Goal: Task Accomplishment & Management: Manage account settings

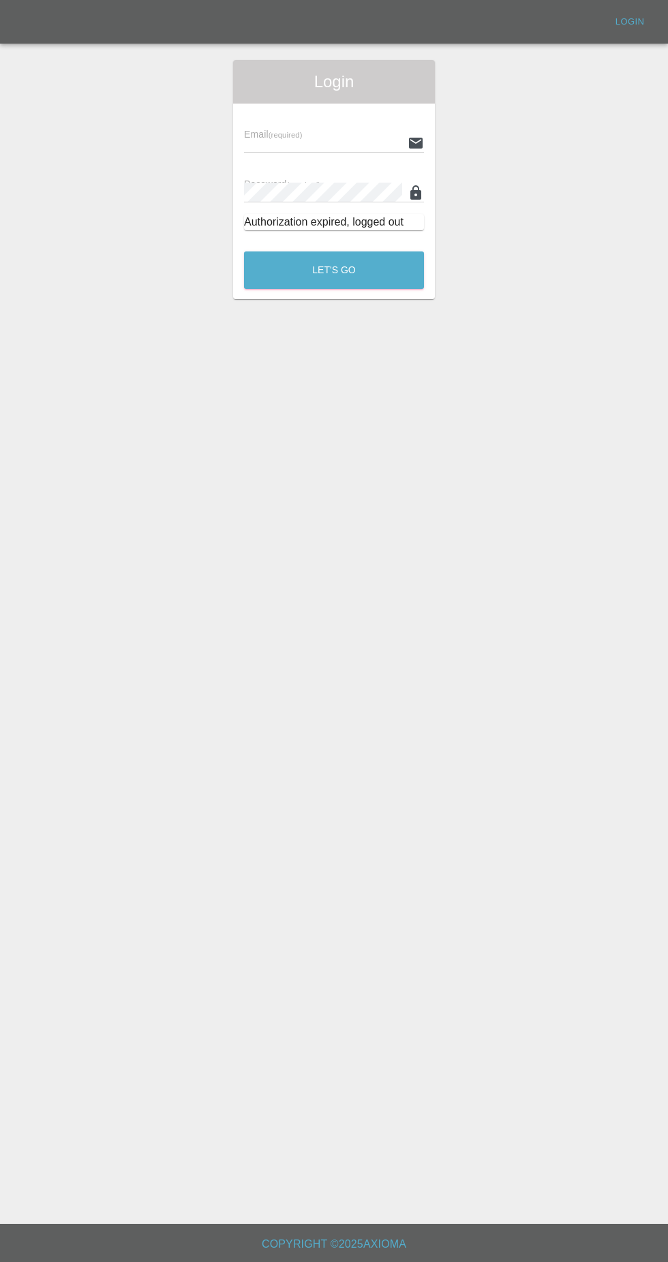
click at [369, 142] on input "text" at bounding box center [323, 143] width 158 height 20
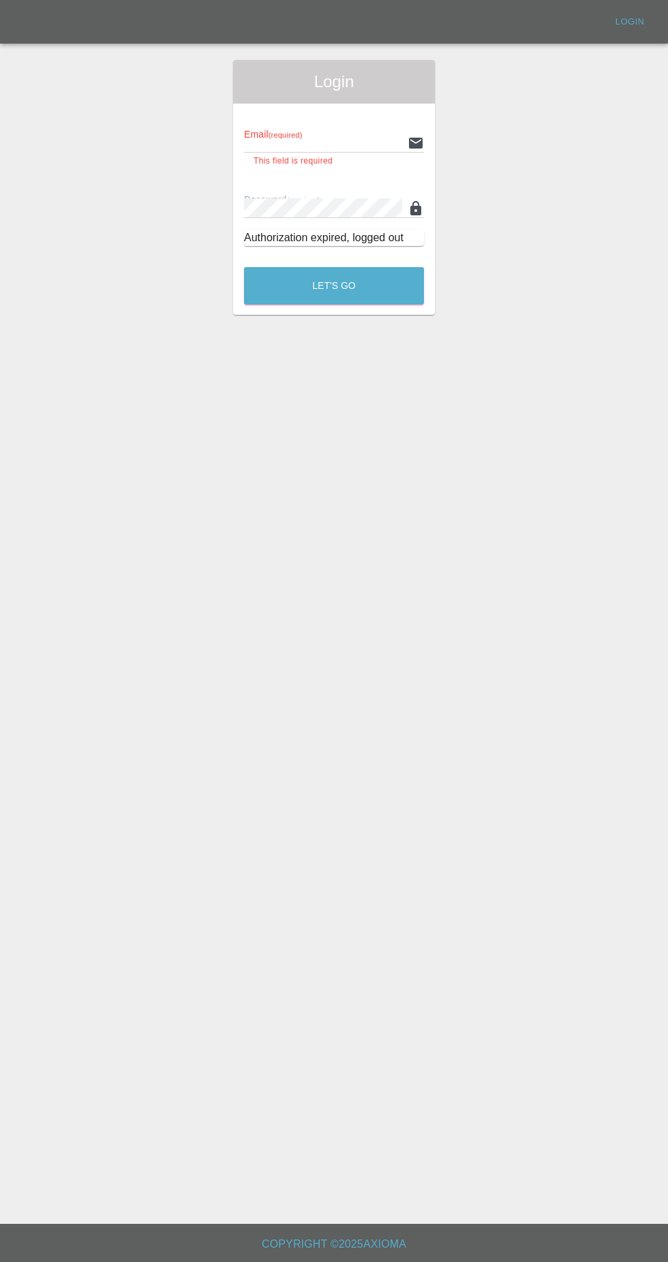
type input "[EMAIL_ADDRESS][DOMAIN_NAME]"
click at [244, 267] on button "Let's Go" at bounding box center [334, 285] width 180 height 37
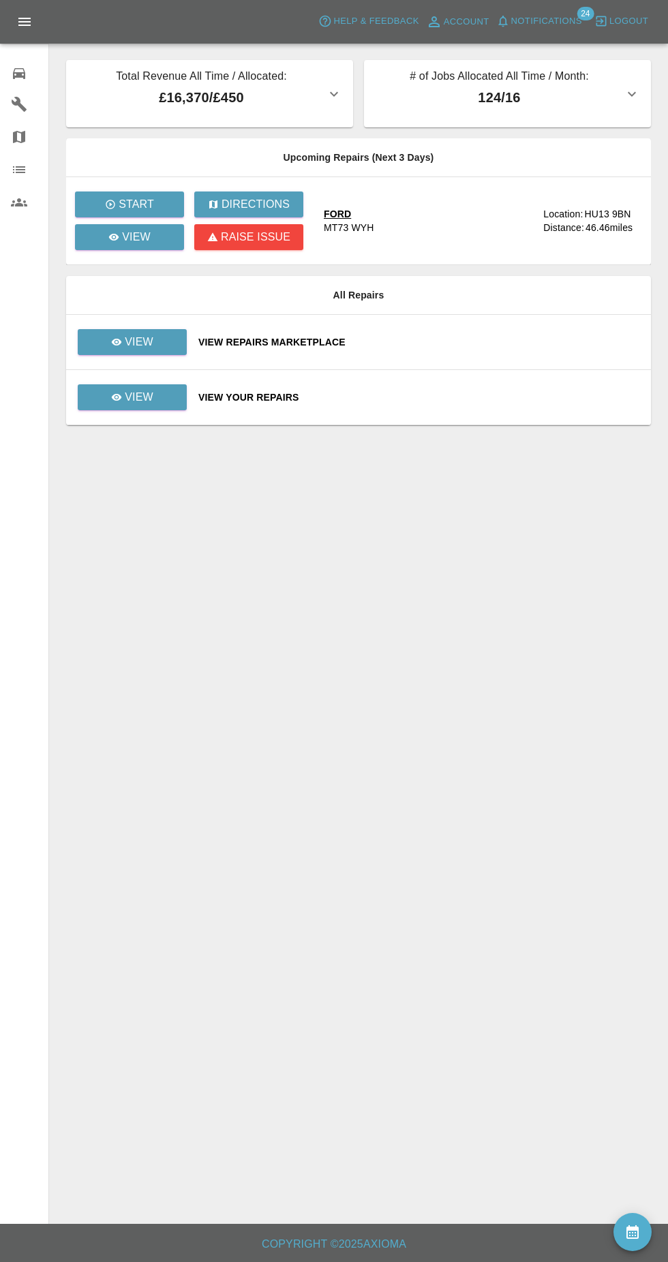
click at [568, 25] on span "Notifications" at bounding box center [546, 22] width 71 height 16
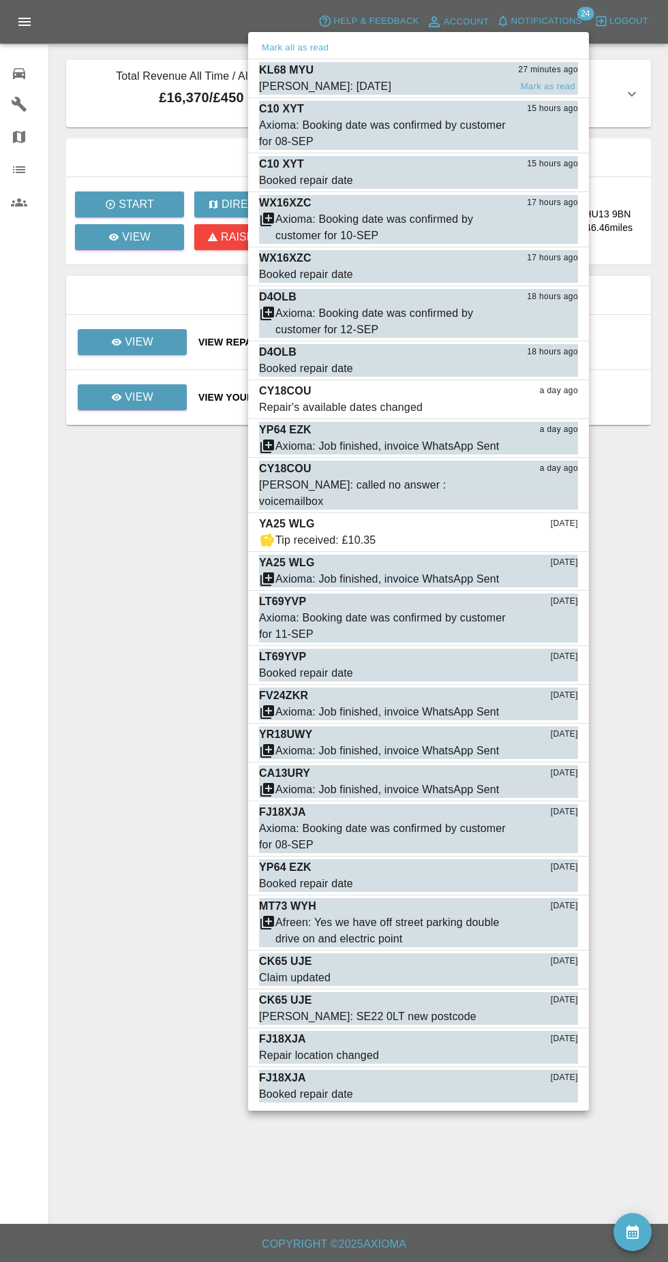
click at [403, 83] on span "[PERSON_NAME]: [DATE]" at bounding box center [384, 86] width 251 height 16
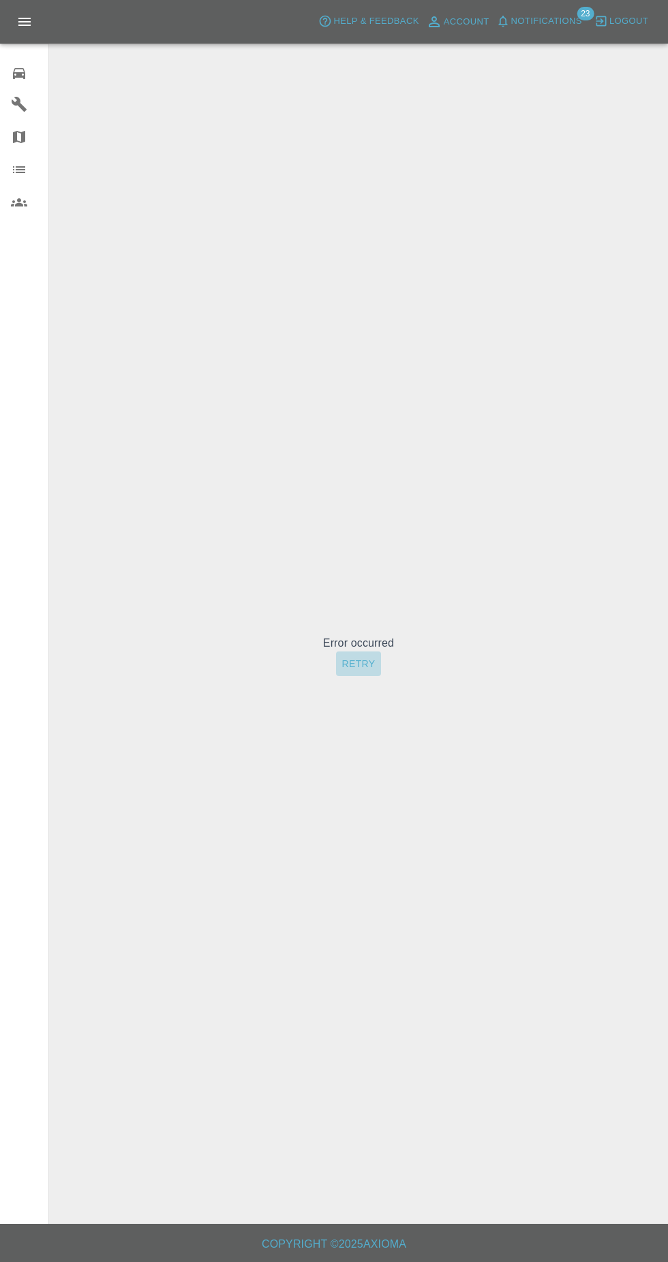
click at [358, 677] on button "Retry" at bounding box center [358, 664] width 44 height 25
click at [360, 677] on button "Retry" at bounding box center [358, 664] width 44 height 25
click at [557, 21] on span "Notifications" at bounding box center [546, 22] width 71 height 16
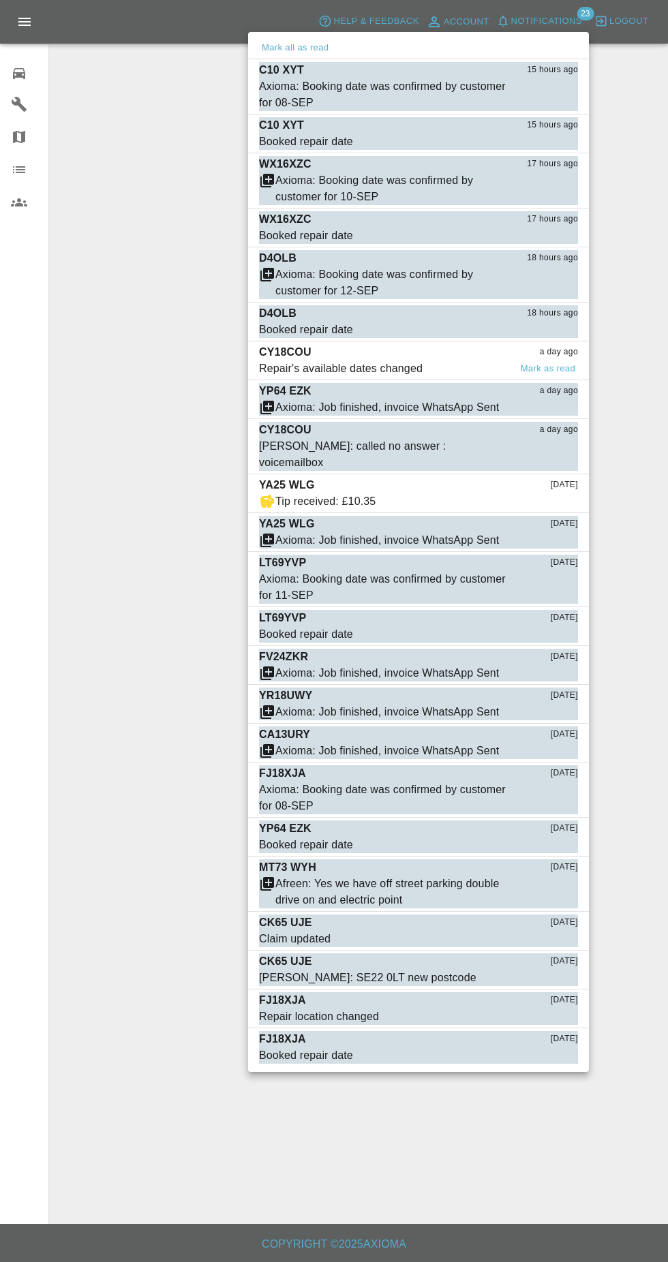
click at [408, 369] on div "Repair's available dates changed" at bounding box center [341, 369] width 164 height 16
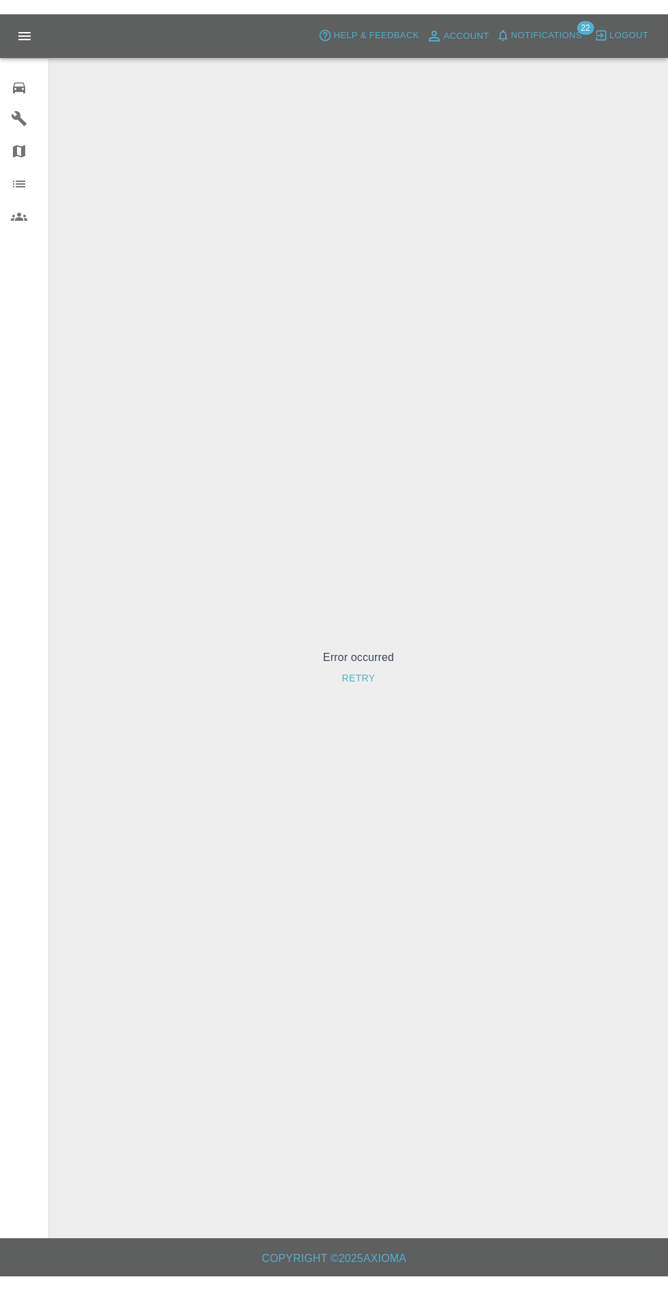
scroll to position [2, 0]
